Goal: Information Seeking & Learning: Find specific fact

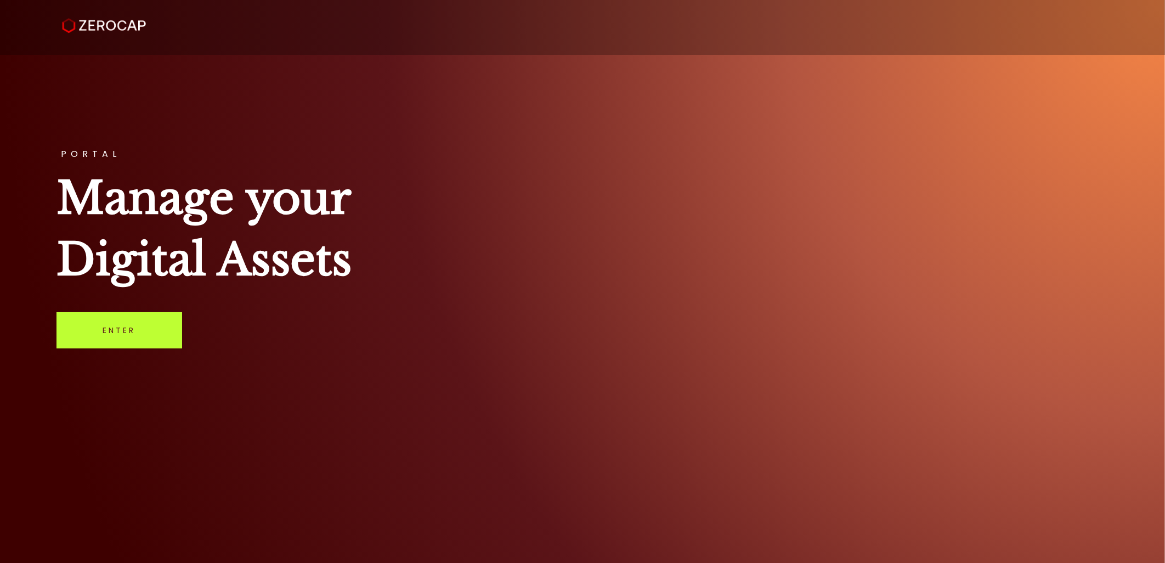
drag, startPoint x: 160, startPoint y: 339, endPoint x: 169, endPoint y: 333, distance: 11.0
click at [160, 339] on link "Enter" at bounding box center [120, 330] width 126 height 36
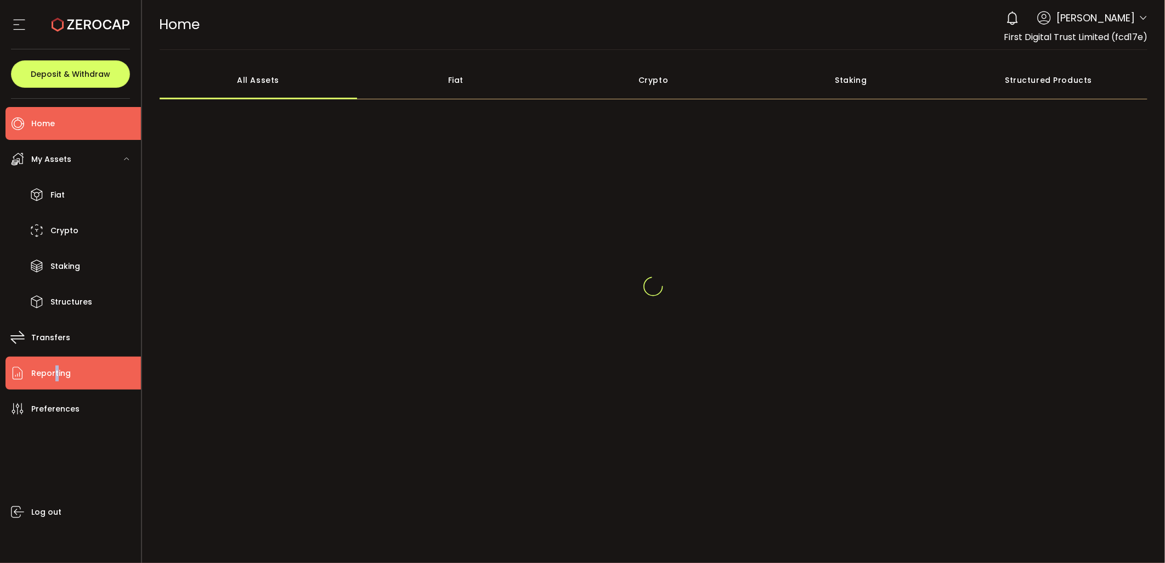
click at [55, 371] on span "Reporting" at bounding box center [51, 373] width 40 height 16
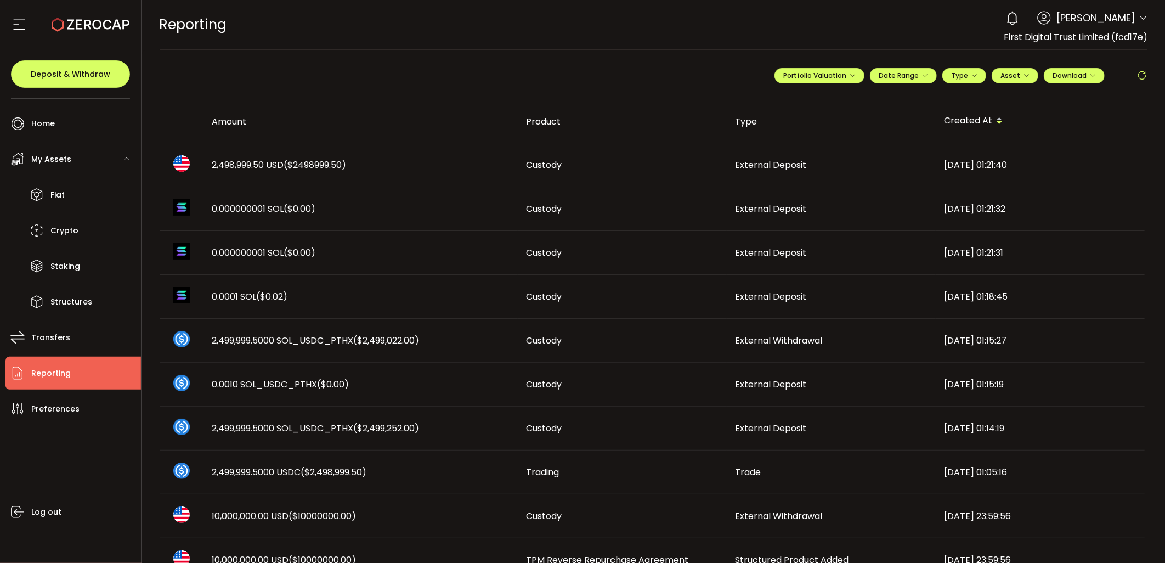
click at [418, 166] on div "2,498,999.50 USD ($2498999.50)" at bounding box center [361, 165] width 314 height 13
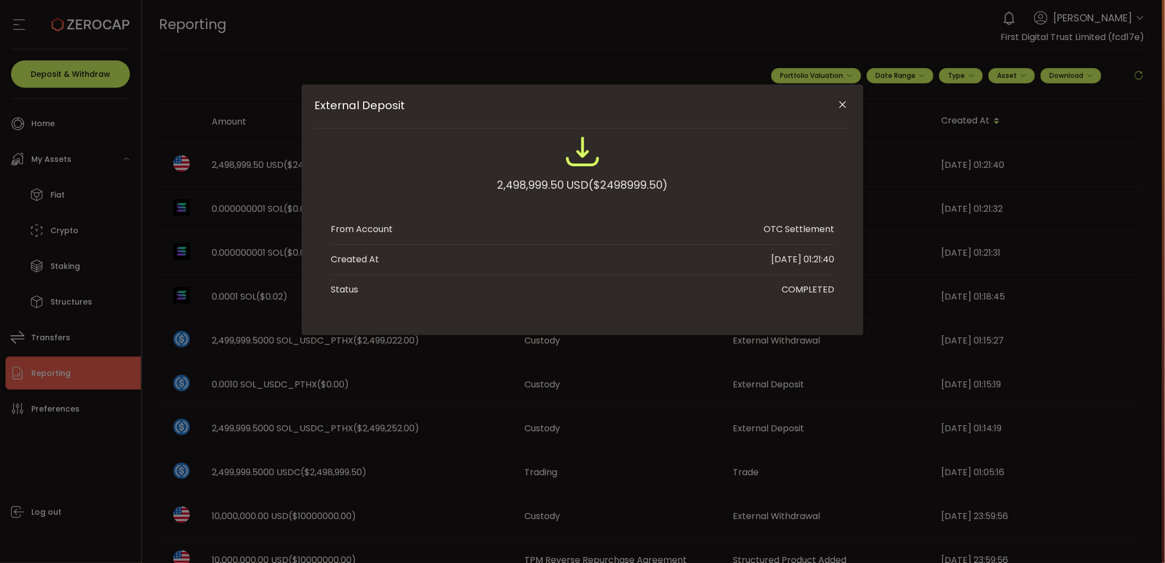
click at [623, 187] on span "($2498999.50)" at bounding box center [628, 185] width 79 height 20
copy span "2498999.50"
click at [843, 105] on icon "Close" at bounding box center [843, 104] width 11 height 11
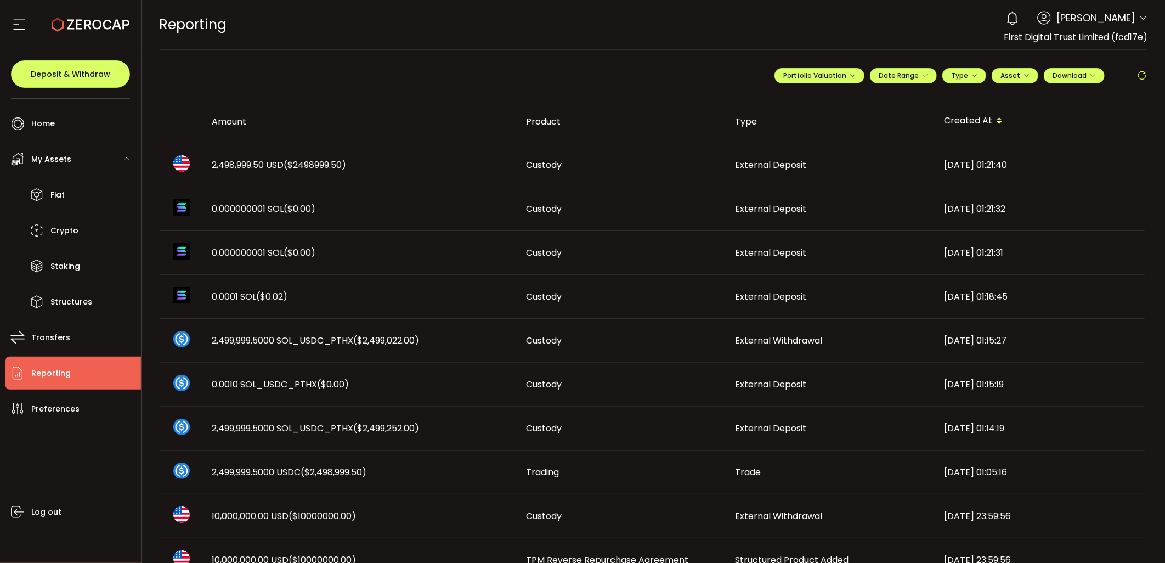
click at [298, 152] on td "2,498,999.50 USD ($2498999.50)" at bounding box center [361, 165] width 314 height 44
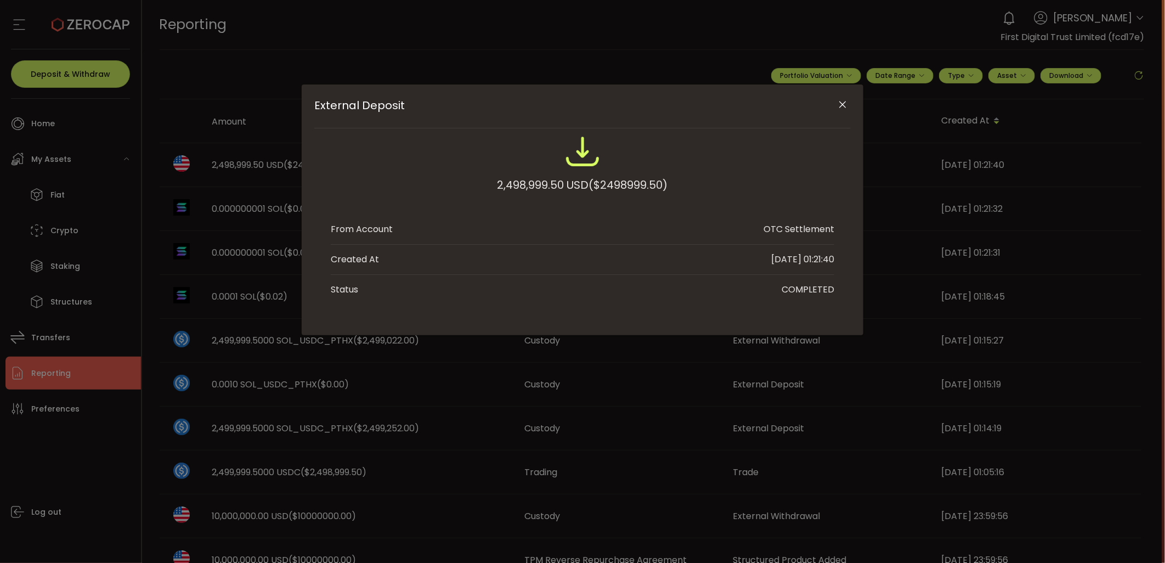
click at [636, 182] on span "($2498999.50)" at bounding box center [628, 185] width 79 height 20
click at [635, 182] on span "($2498999.50)" at bounding box center [628, 185] width 79 height 20
copy span "2498999.50"
click at [840, 105] on icon "Close" at bounding box center [843, 104] width 11 height 11
